Goal: Task Accomplishment & Management: Use online tool/utility

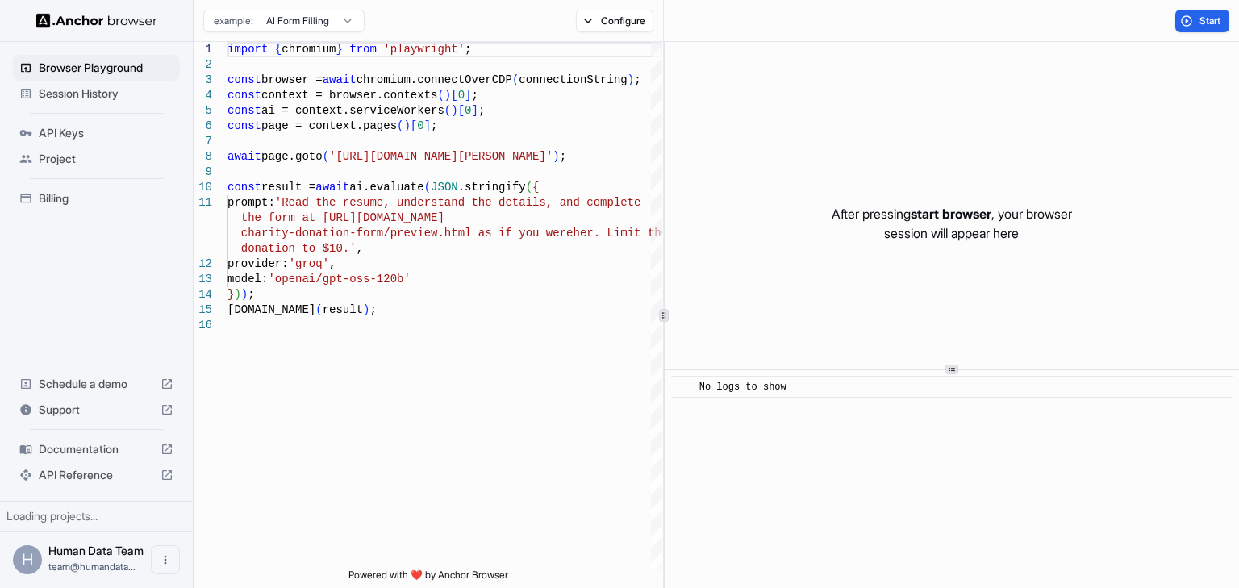
click at [97, 85] on span "Session History" at bounding box center [106, 93] width 135 height 16
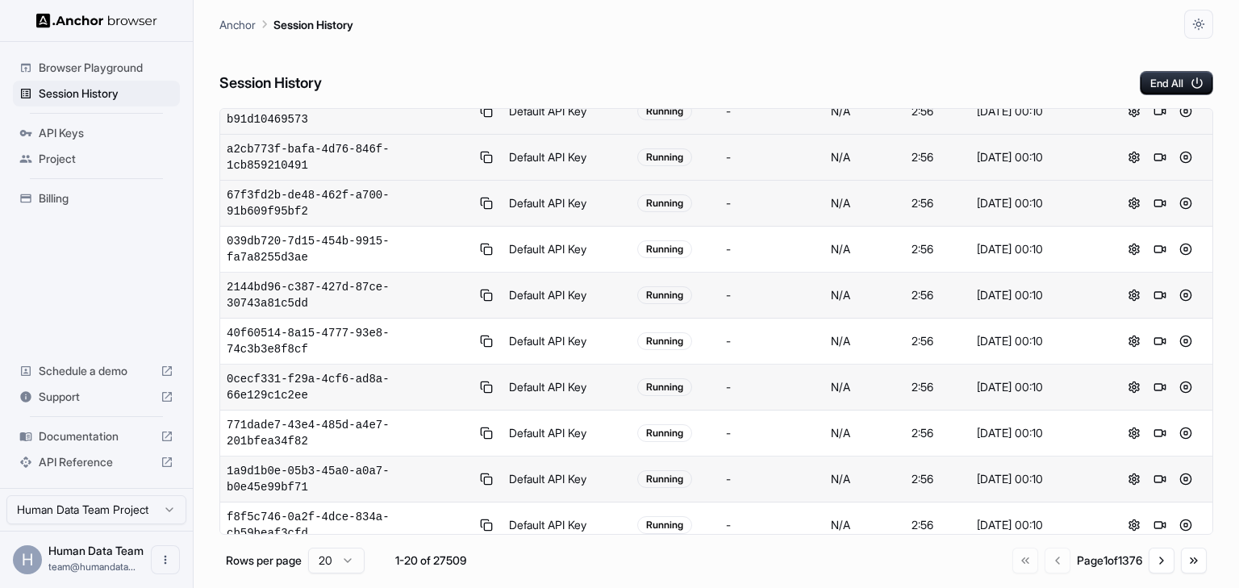
scroll to position [266, 0]
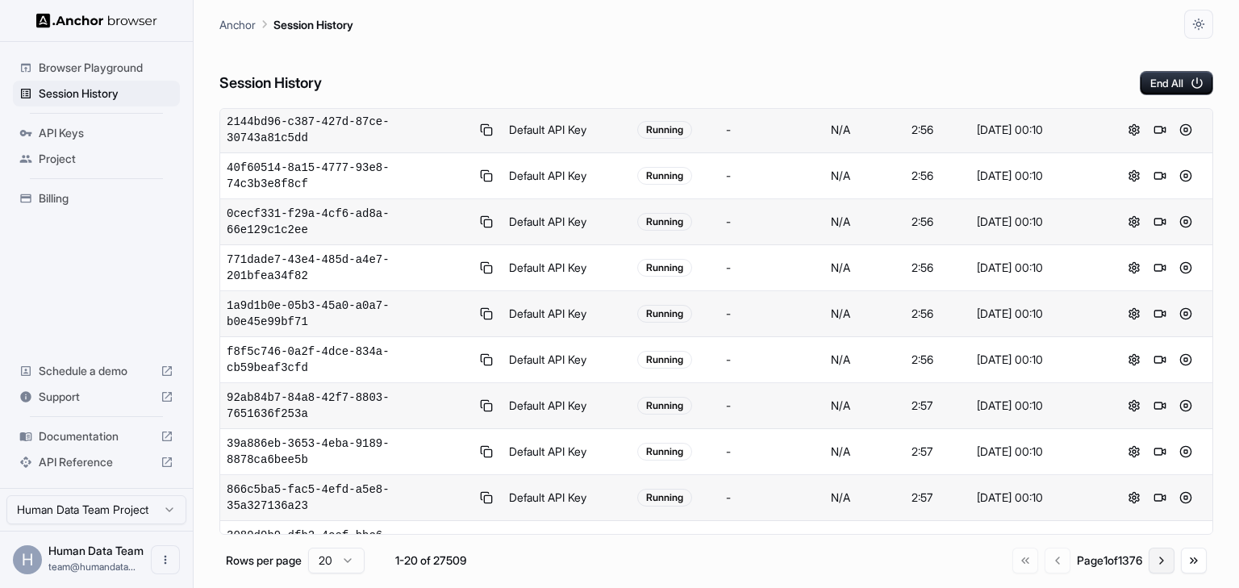
click at [1162, 555] on button "Go to next page" at bounding box center [1161, 561] width 26 height 26
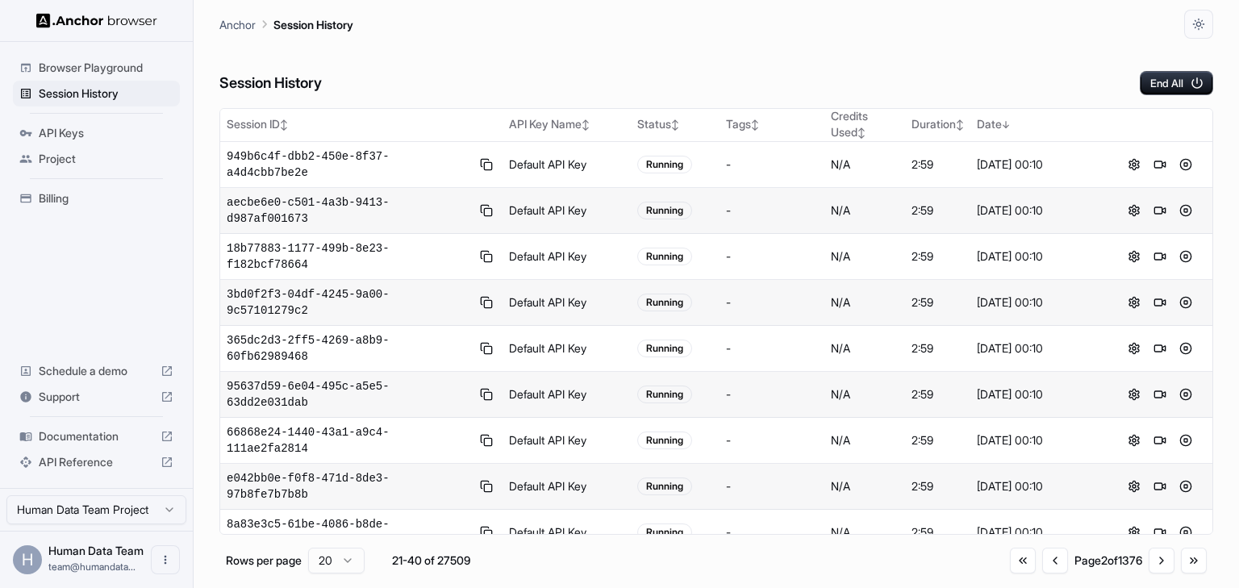
scroll to position [0, 0]
click at [1153, 558] on button "Go to next page" at bounding box center [1161, 561] width 26 height 26
click at [1161, 562] on button "Go to next page" at bounding box center [1161, 561] width 26 height 26
click at [1158, 561] on button "Go to next page" at bounding box center [1161, 561] width 26 height 26
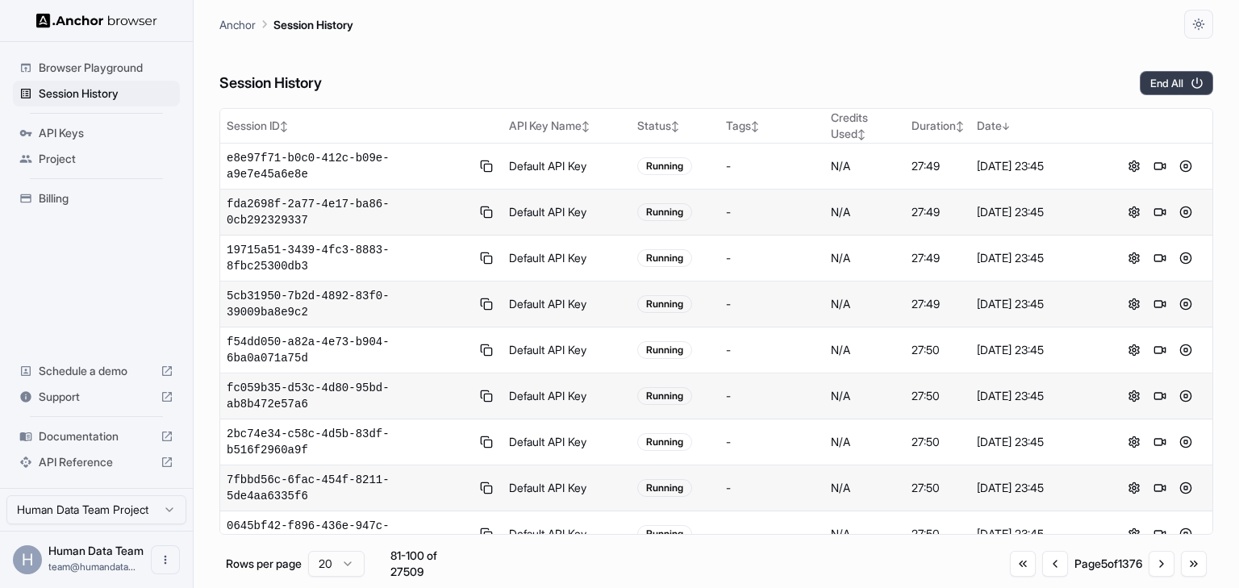
click at [1183, 84] on button "End All" at bounding box center [1175, 83] width 73 height 24
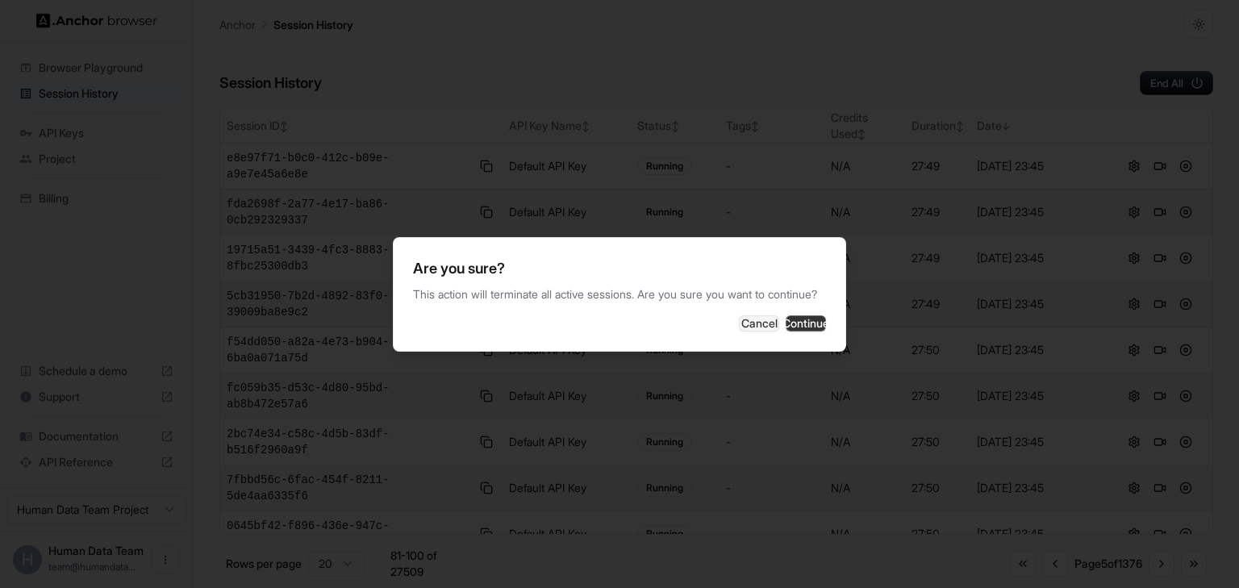
click at [785, 325] on button "Continue" at bounding box center [805, 323] width 40 height 16
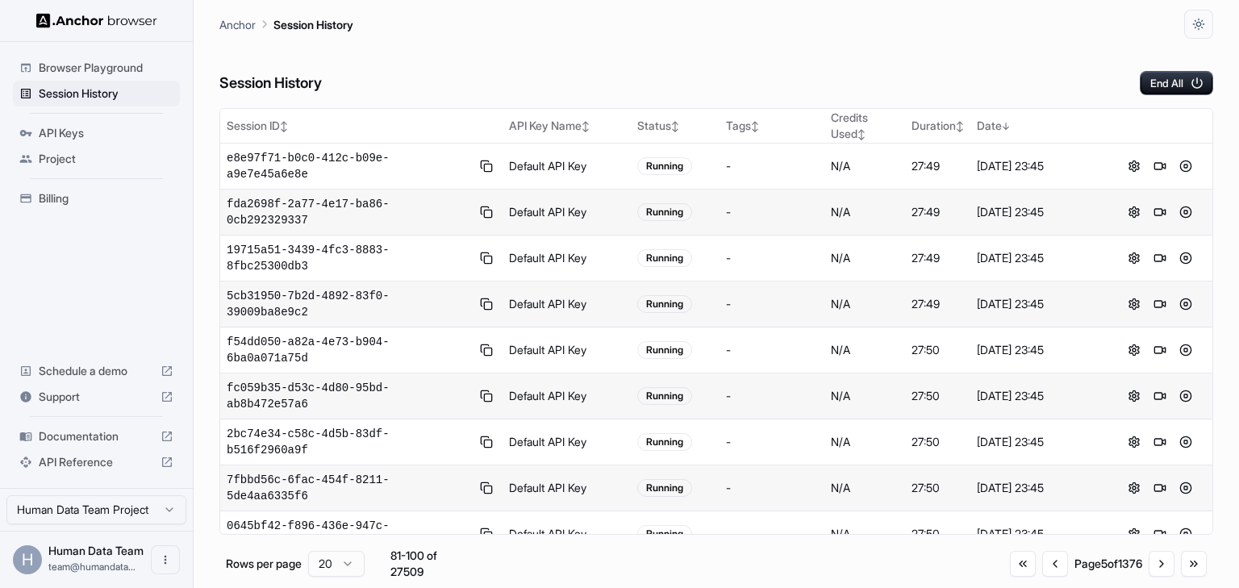
click at [916, 23] on div "Anchor Session History" at bounding box center [715, 19] width 993 height 39
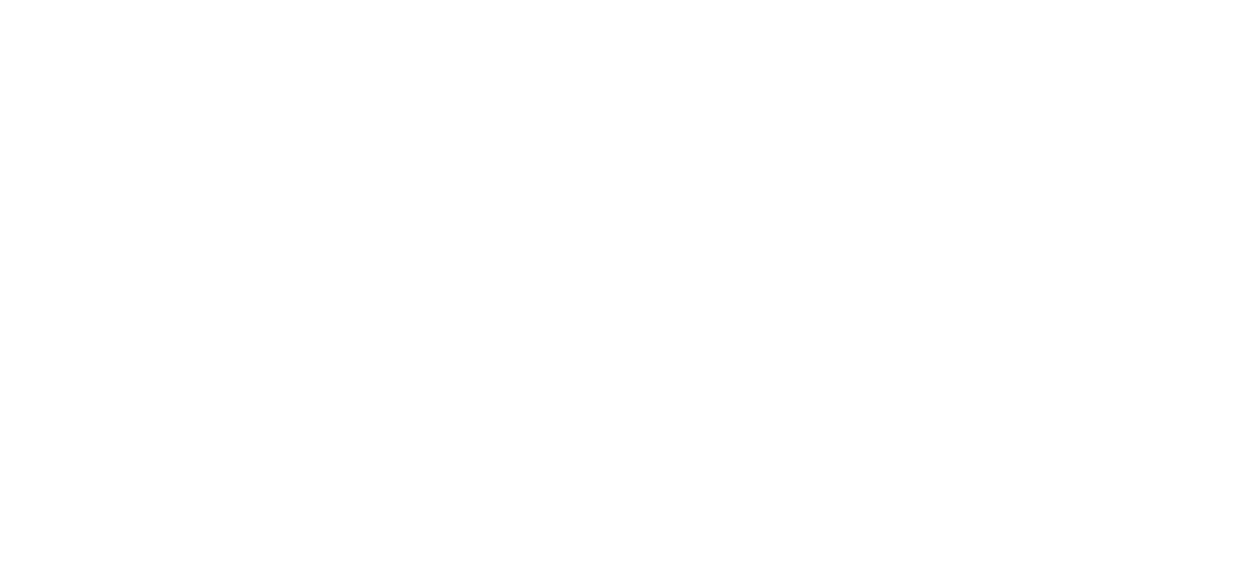
click at [276, 151] on body at bounding box center [619, 294] width 1239 height 588
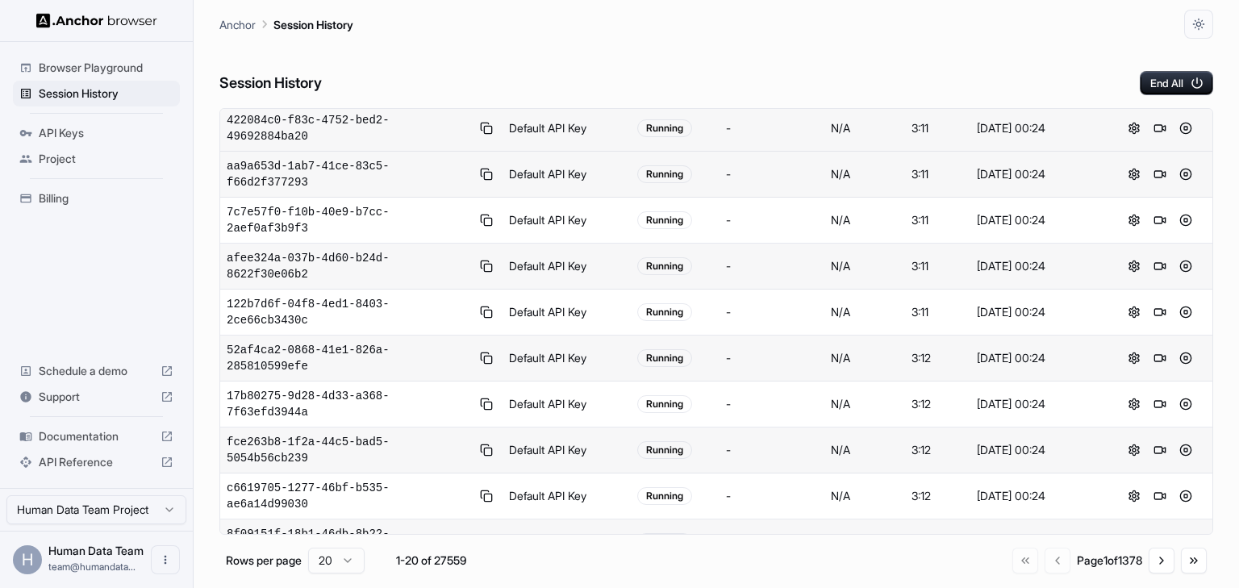
scroll to position [266, 0]
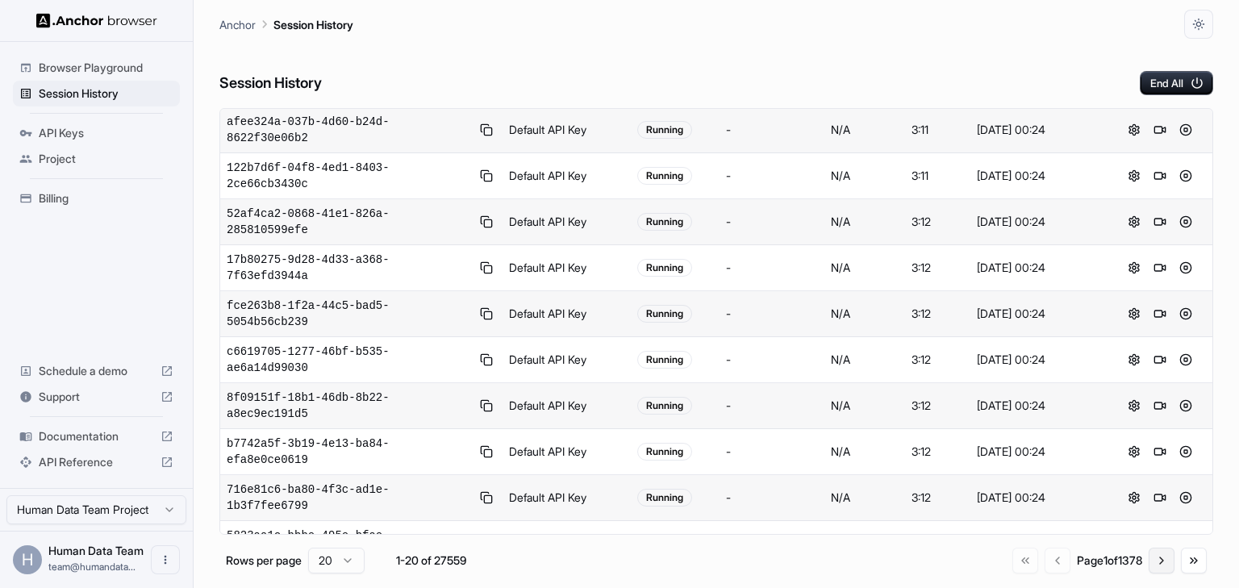
click at [1172, 567] on button "Go to next page" at bounding box center [1161, 561] width 26 height 26
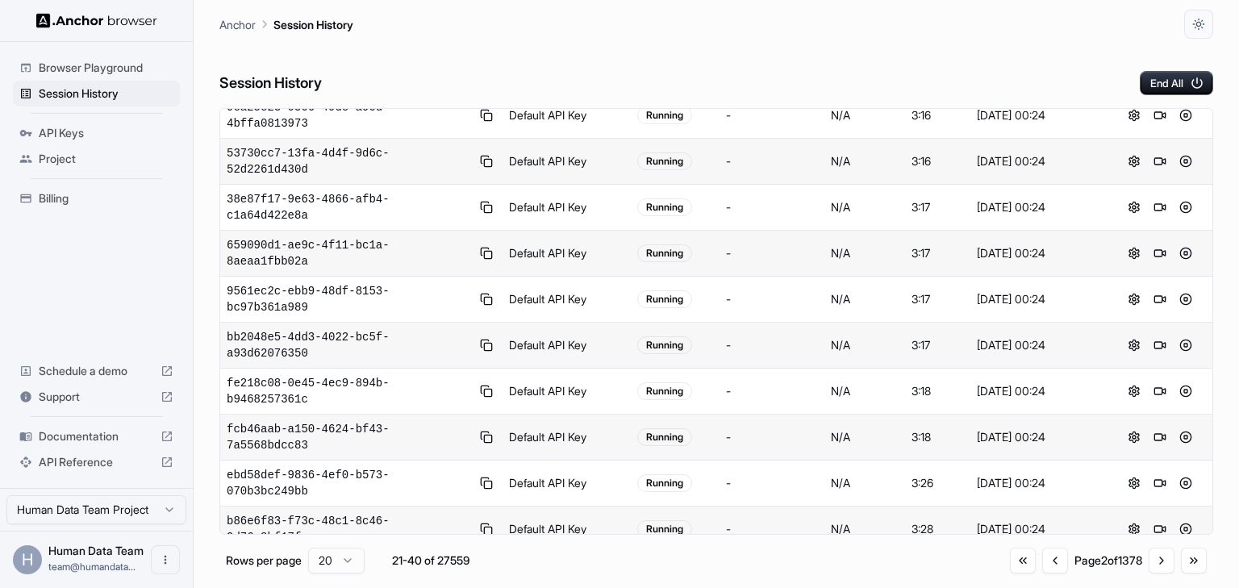
scroll to position [0, 0]
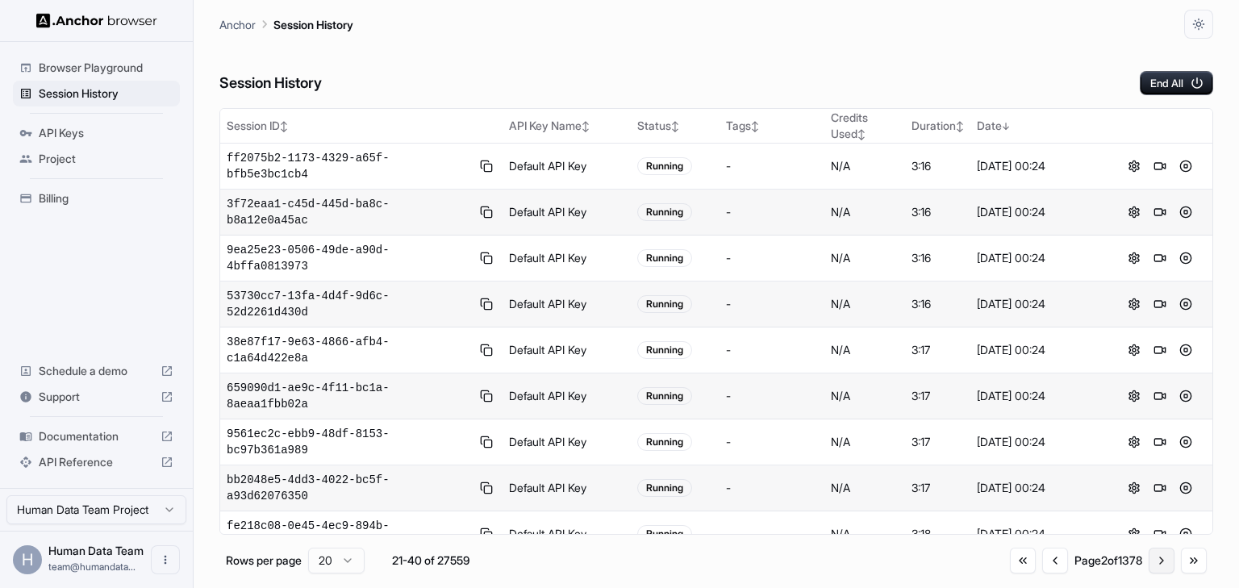
click at [1161, 560] on button "Go to next page" at bounding box center [1161, 561] width 26 height 26
click at [1042, 557] on button "Go to previous page" at bounding box center [1054, 561] width 26 height 26
click at [1042, 557] on button "Go to previous page" at bounding box center [1055, 561] width 26 height 26
click at [1168, 80] on button "End All" at bounding box center [1175, 83] width 73 height 24
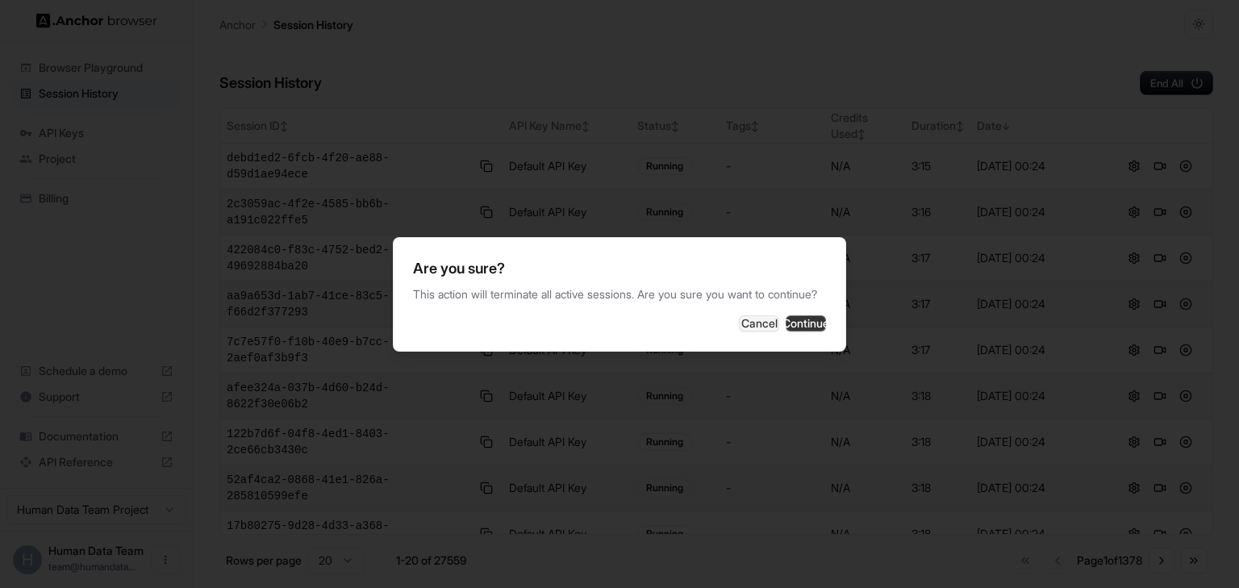
click at [792, 320] on button "Continue" at bounding box center [805, 323] width 40 height 16
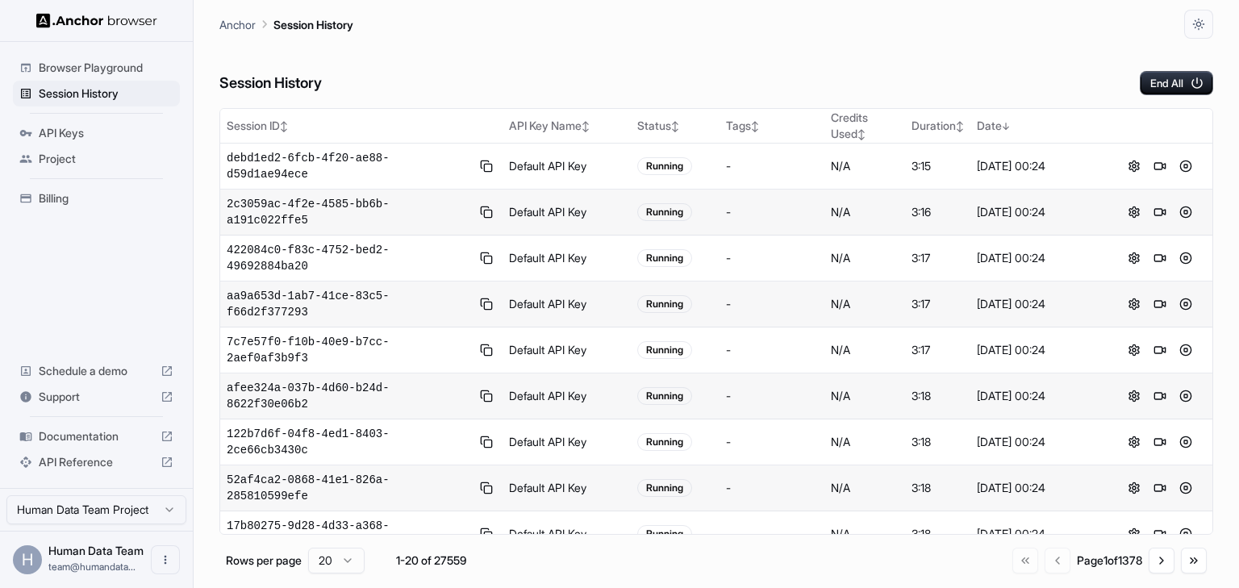
drag, startPoint x: 977, startPoint y: 61, endPoint x: 998, endPoint y: 47, distance: 24.8
click at [987, 56] on div "Session History End All" at bounding box center [715, 67] width 993 height 56
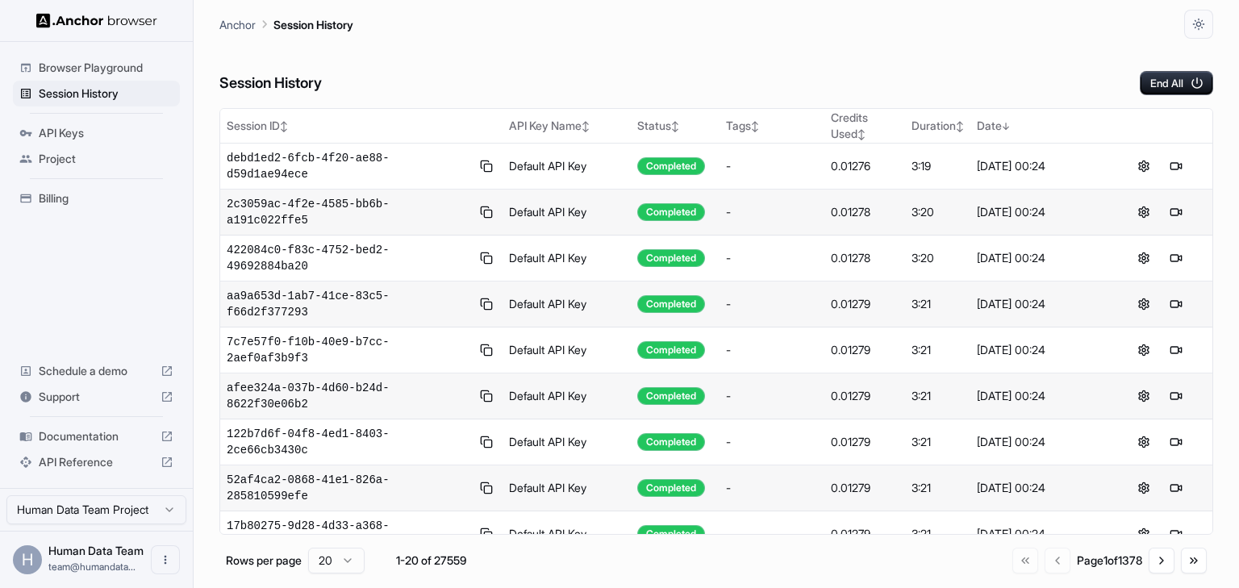
click at [864, 72] on div "Session History End All" at bounding box center [715, 67] width 993 height 56
click at [734, 54] on div "Session History End All" at bounding box center [715, 67] width 993 height 56
click at [893, 44] on div "Session History End All" at bounding box center [715, 67] width 993 height 56
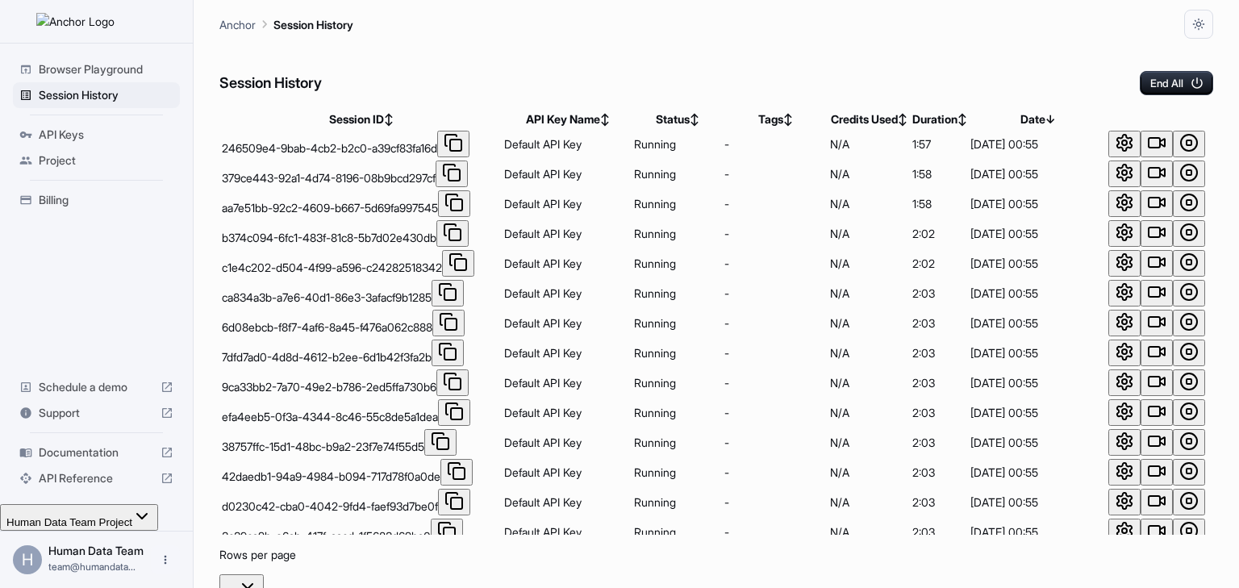
click at [916, 74] on div "Session History End All" at bounding box center [715, 67] width 993 height 56
click at [1013, 53] on div "Session History End All" at bounding box center [715, 67] width 993 height 56
